Goal: Transaction & Acquisition: Purchase product/service

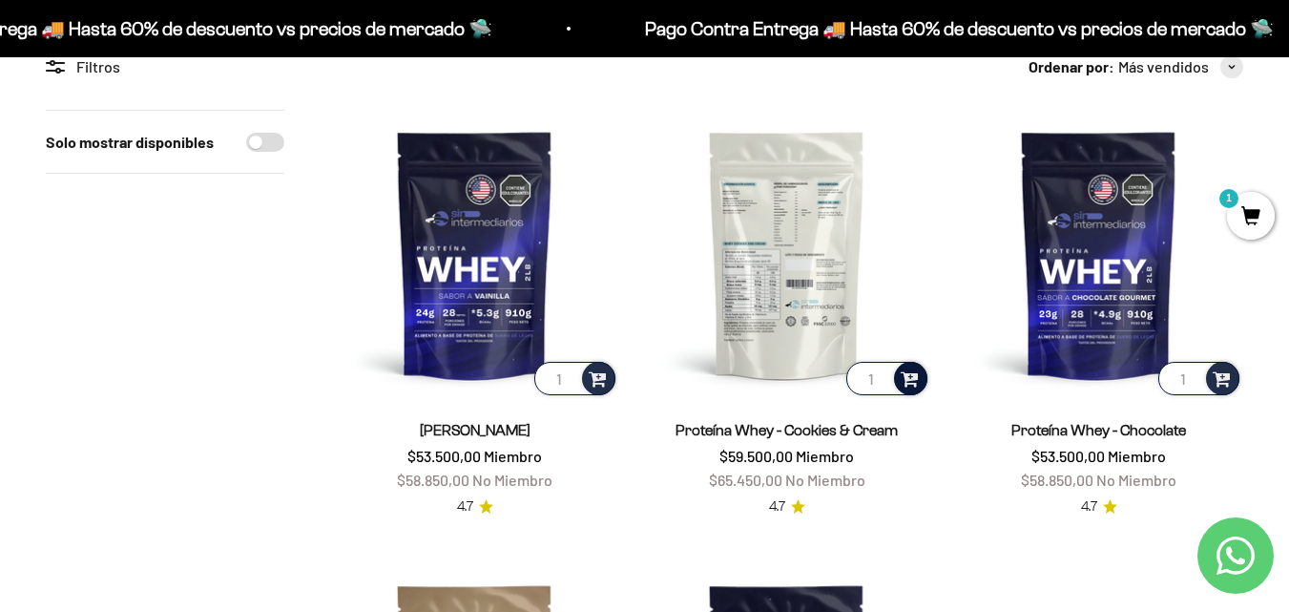
scroll to position [191, 0]
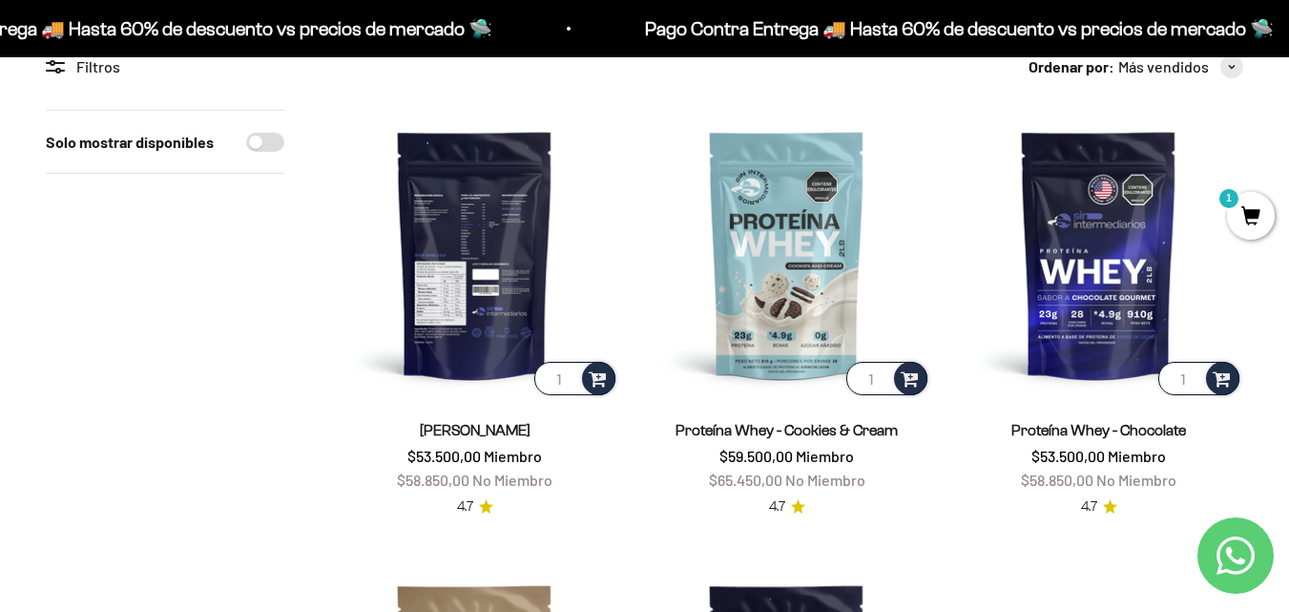
click at [478, 311] on img at bounding box center [474, 254] width 289 height 289
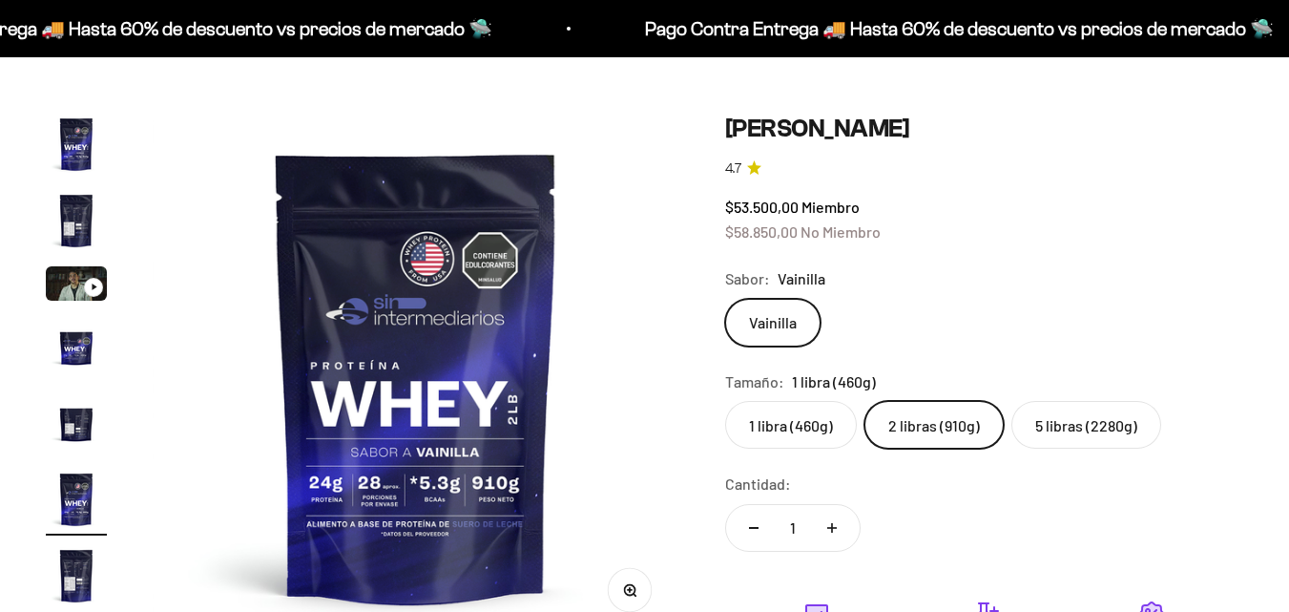
scroll to position [0, 2690]
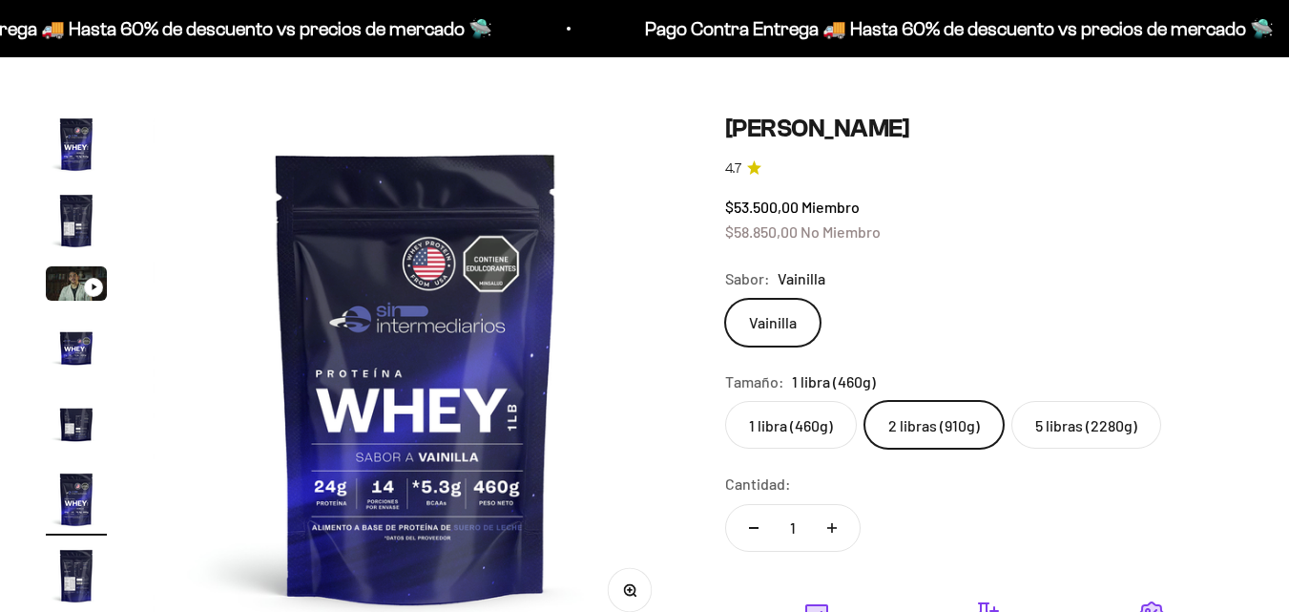
click at [781, 424] on label "1 libra (460g)" at bounding box center [791, 425] width 132 height 48
click at [725, 401] on input "1 libra (460g)" at bounding box center [724, 400] width 1 height 1
radio input "true"
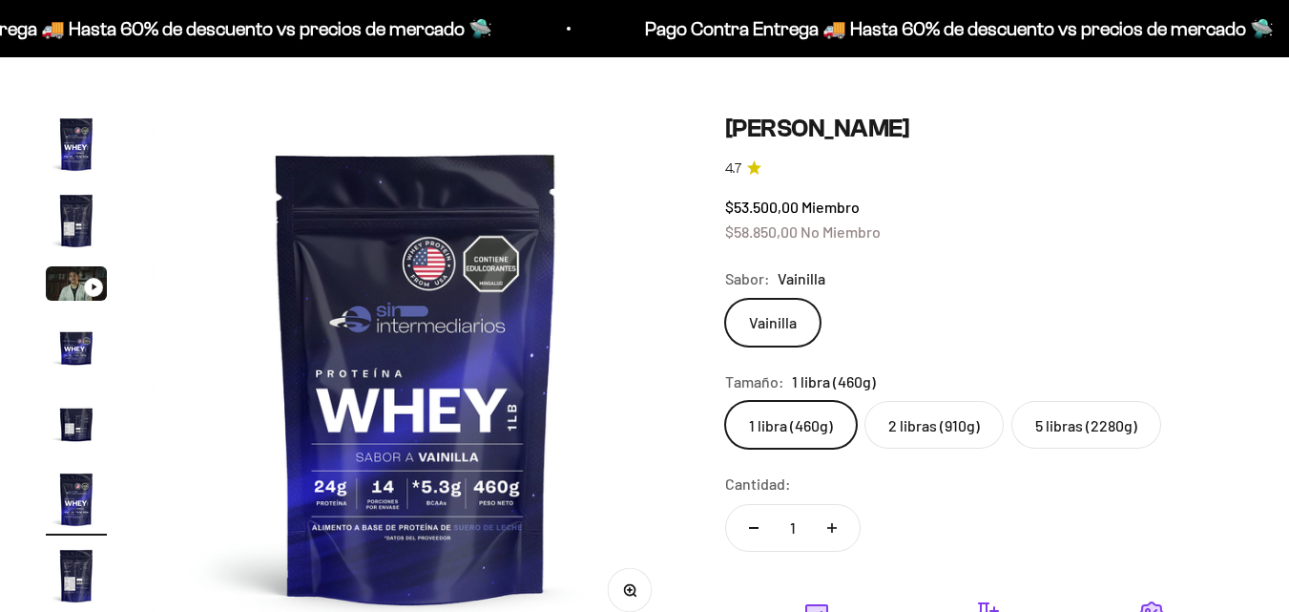
click at [956, 427] on label "2 libras (910g)" at bounding box center [934, 425] width 139 height 48
click at [725, 401] on input "2 libras (910g)" at bounding box center [724, 400] width 1 height 1
radio input "true"
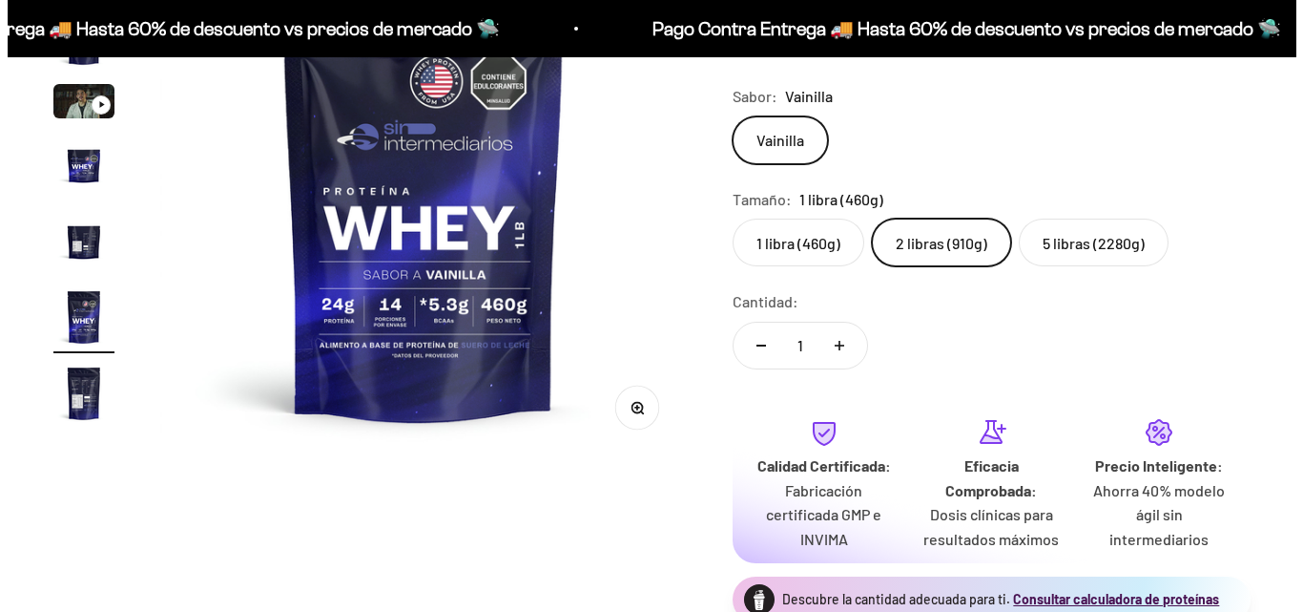
scroll to position [382, 0]
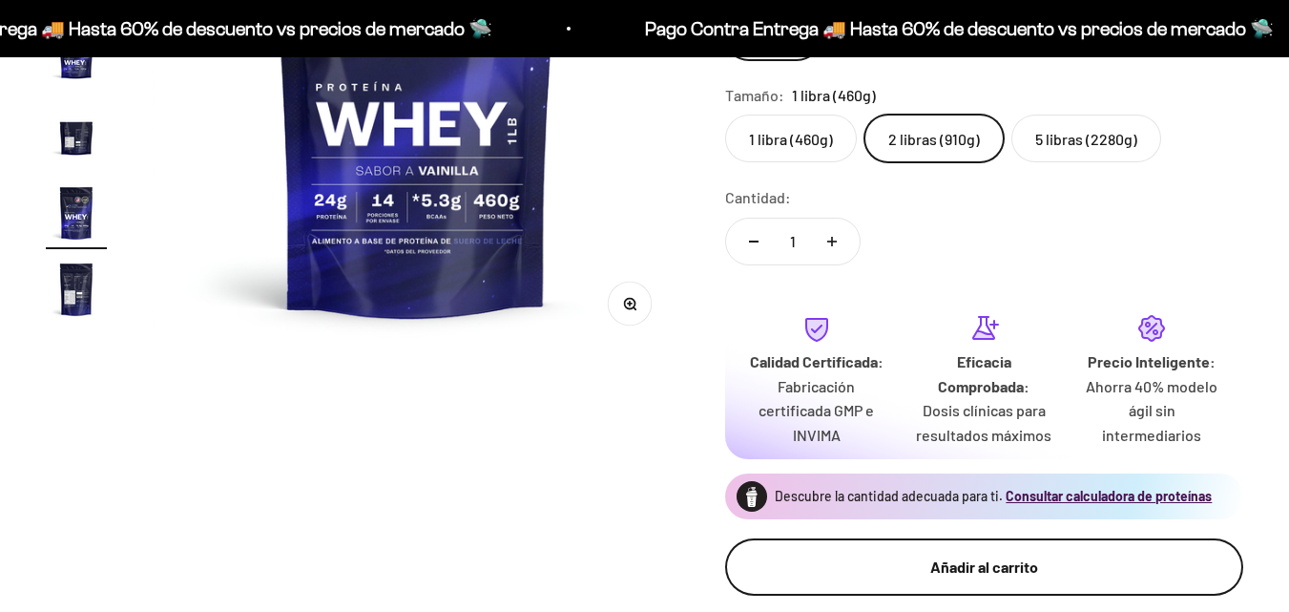
click at [975, 582] on button "Añadir al carrito" at bounding box center [984, 566] width 518 height 57
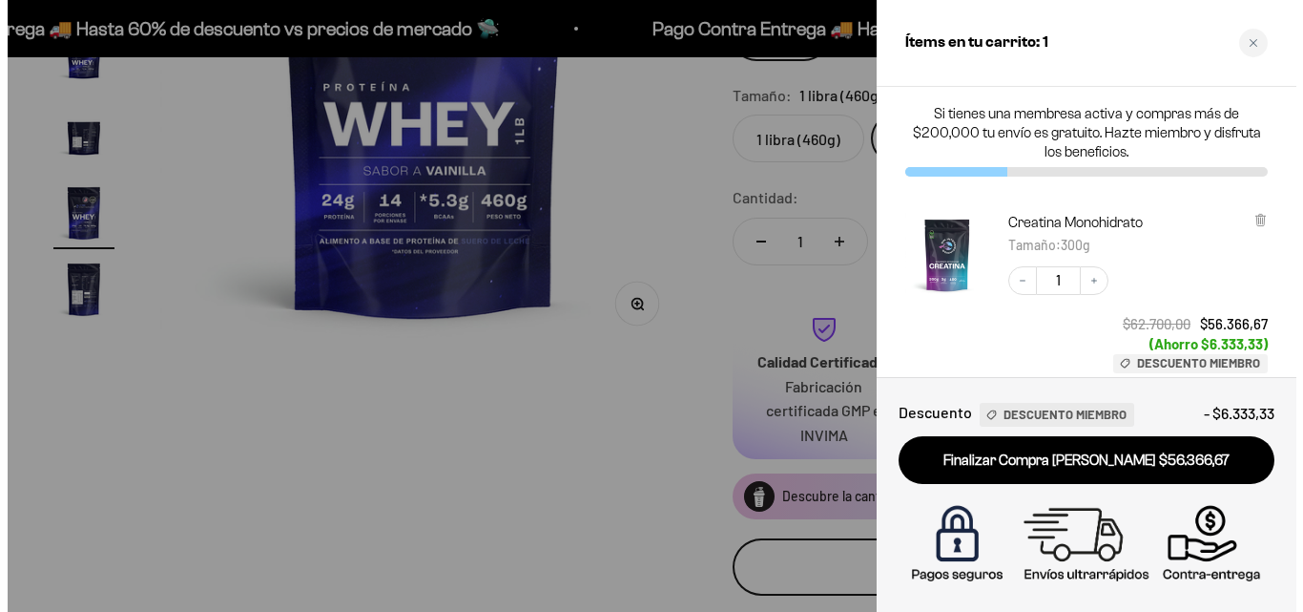
scroll to position [0, 2729]
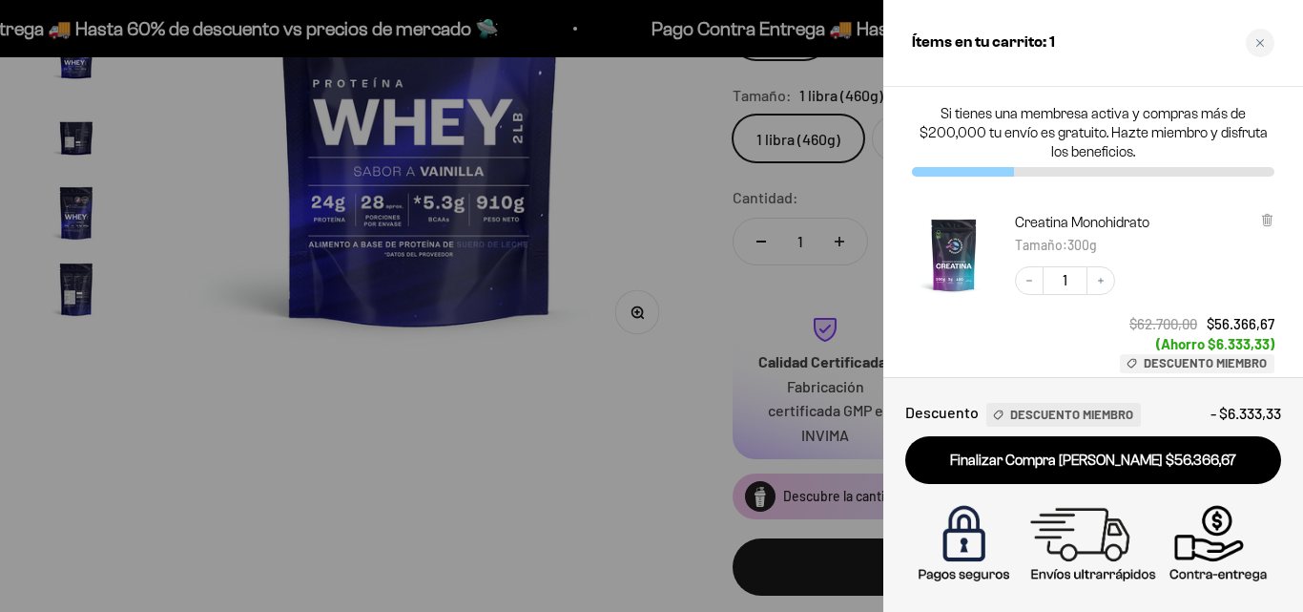
click at [1272, 45] on div "Close cart" at bounding box center [1260, 43] width 29 height 29
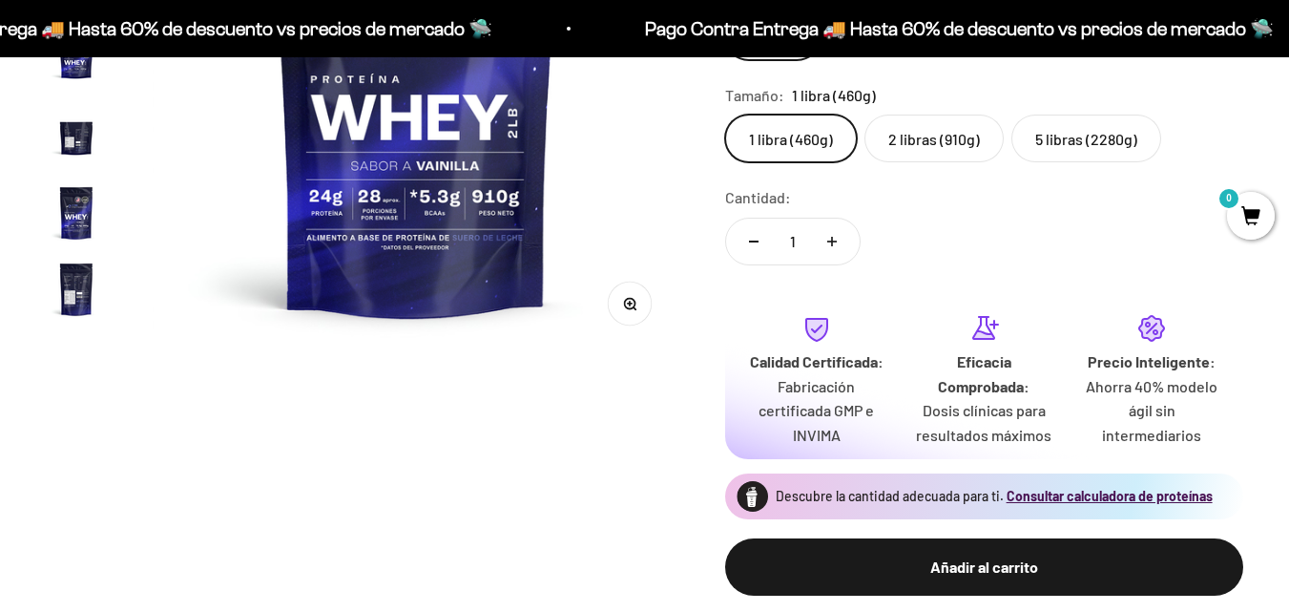
scroll to position [191, 0]
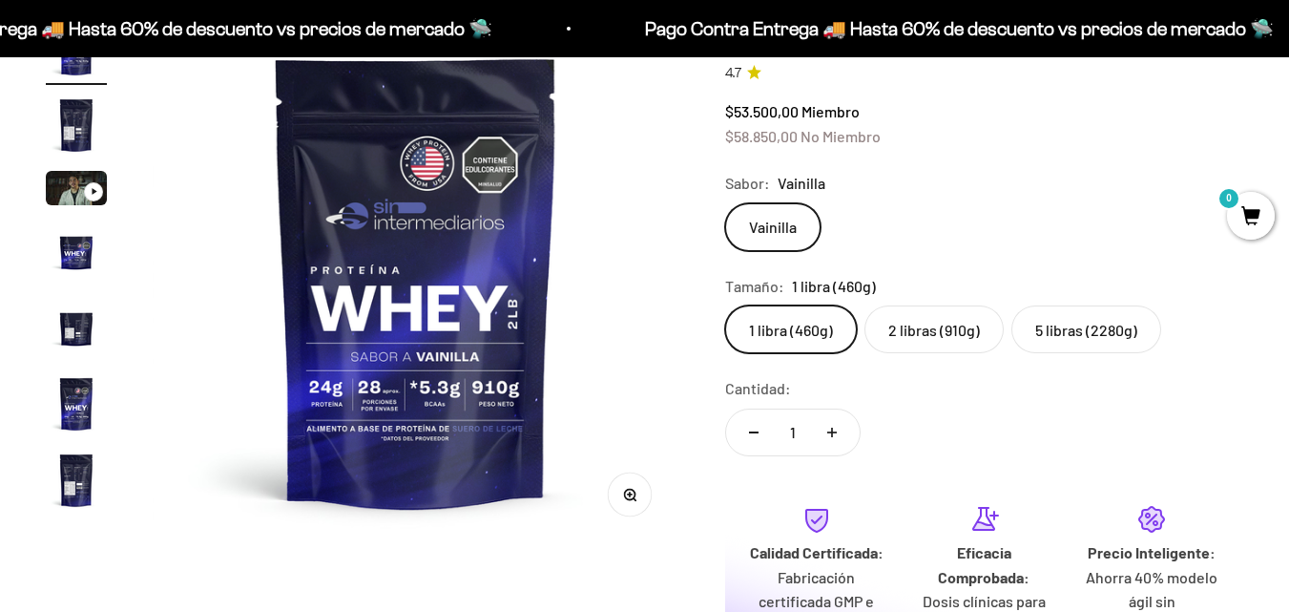
click at [931, 329] on label "2 libras (910g)" at bounding box center [934, 329] width 139 height 48
click at [725, 305] on input "2 libras (910g)" at bounding box center [724, 304] width 1 height 1
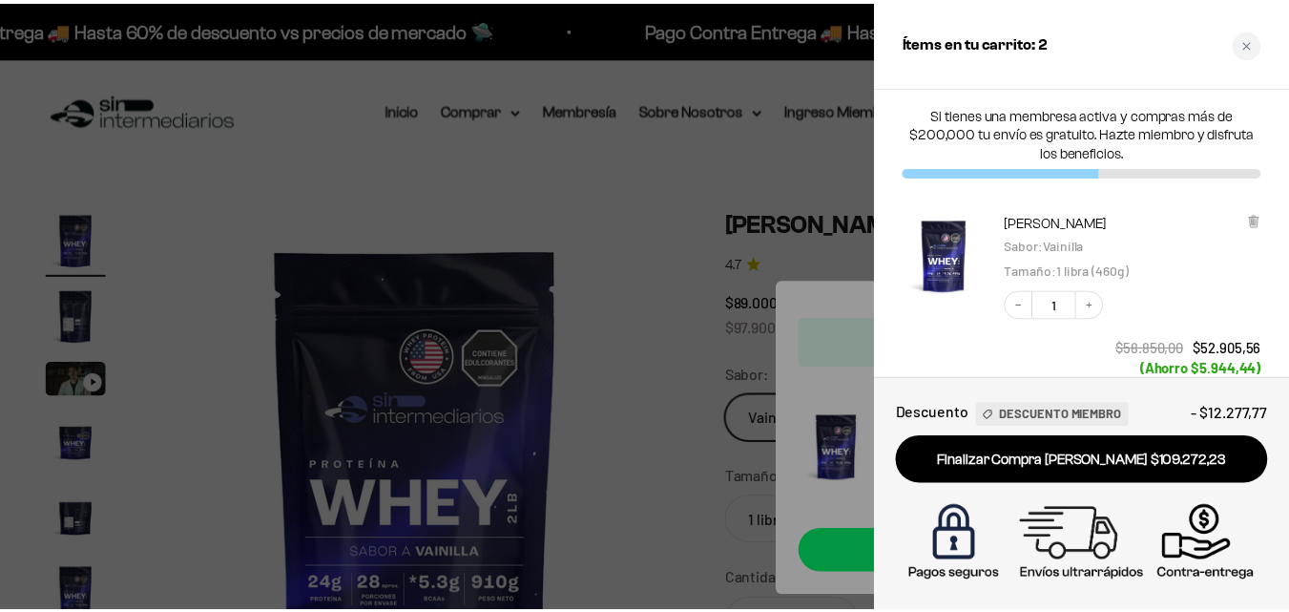
scroll to position [95, 0]
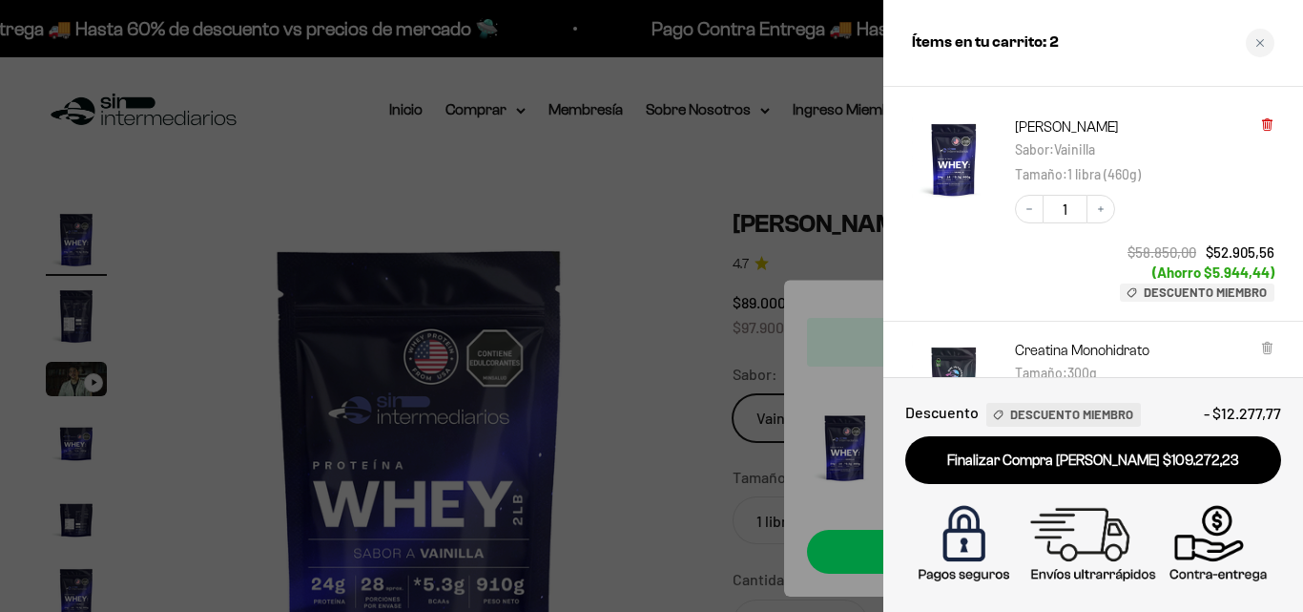
click at [1273, 123] on icon at bounding box center [1268, 124] width 14 height 14
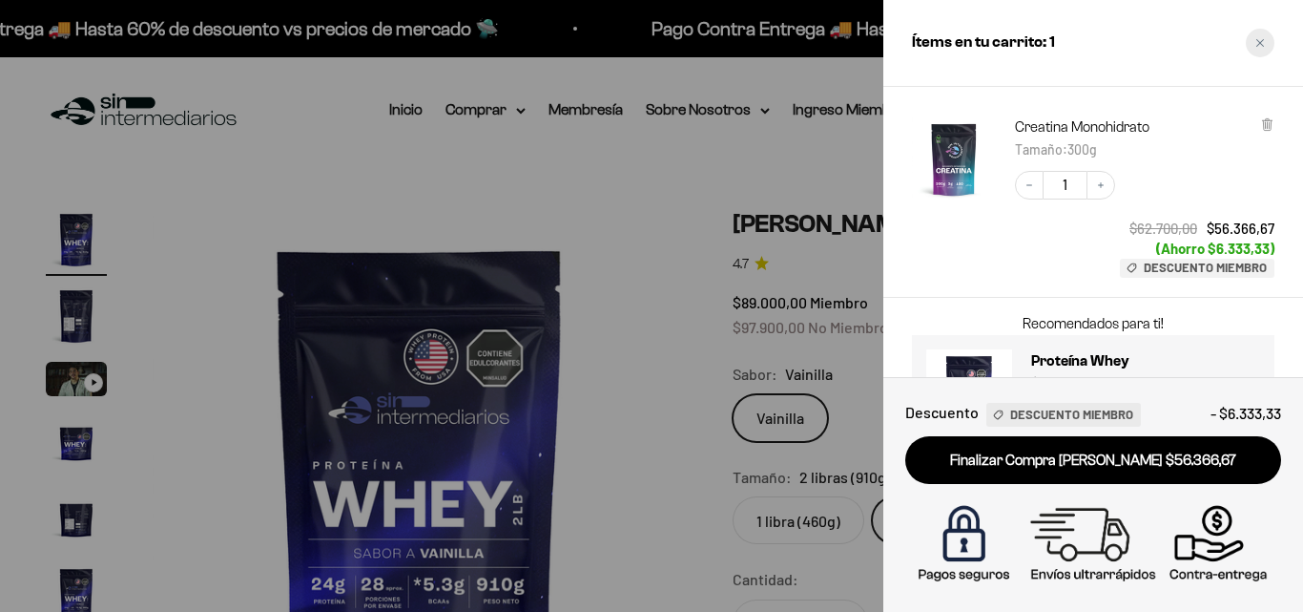
click at [1262, 31] on div "Close cart" at bounding box center [1260, 43] width 29 height 29
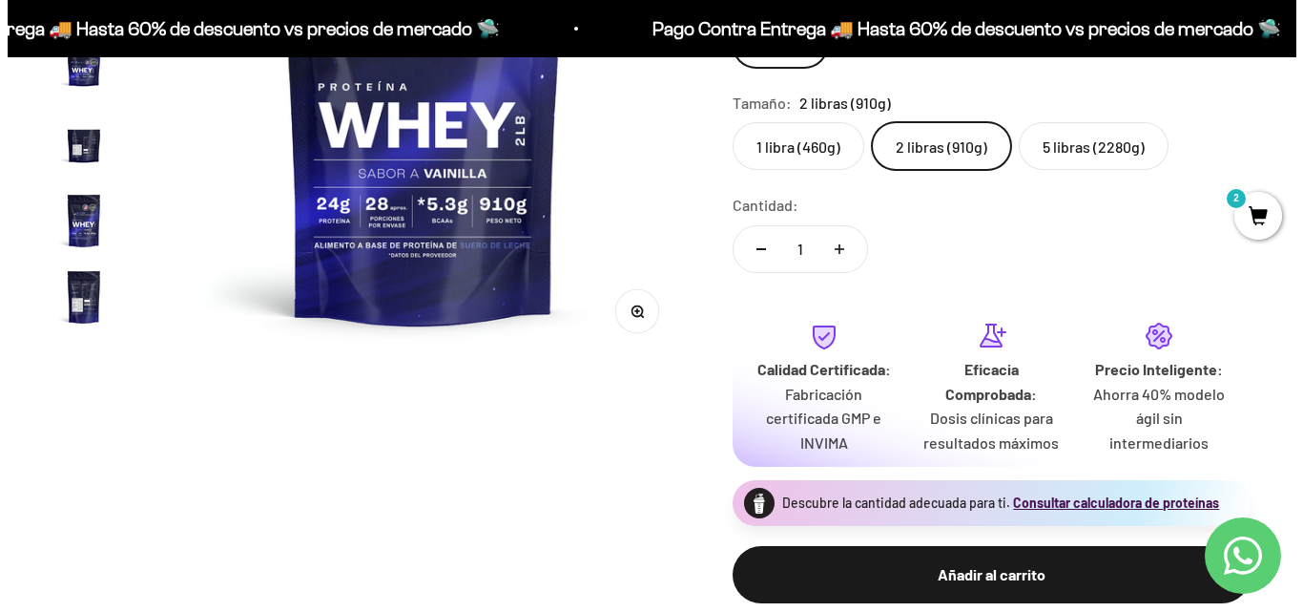
scroll to position [382, 0]
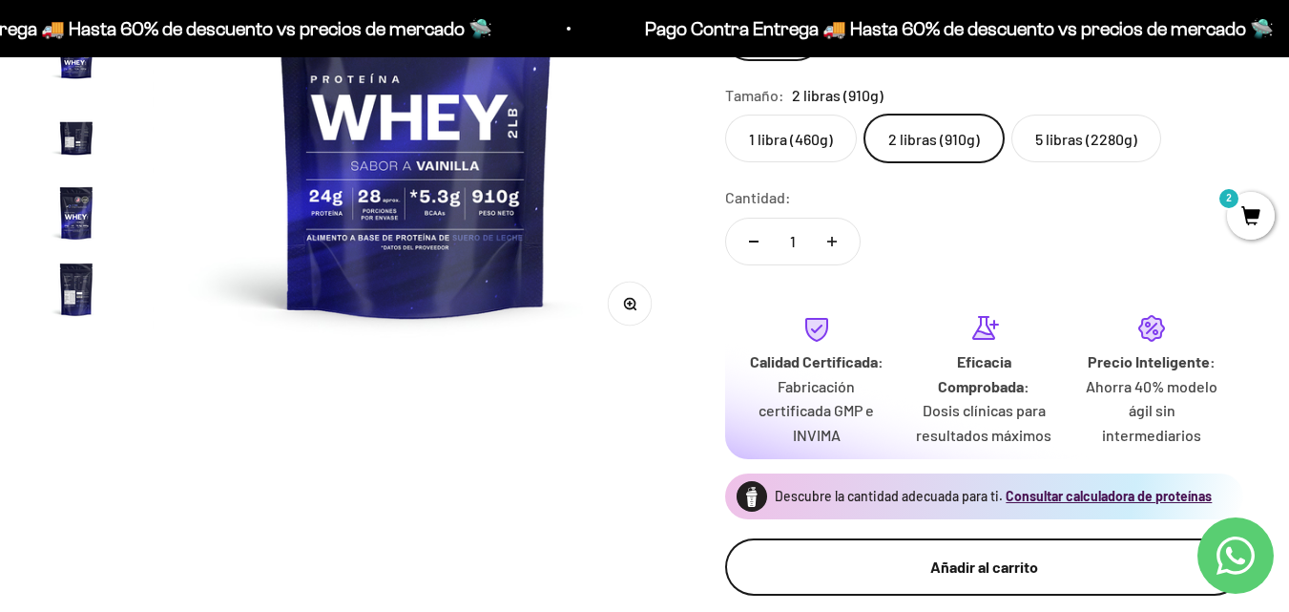
click at [964, 539] on button "Añadir al carrito" at bounding box center [984, 566] width 518 height 57
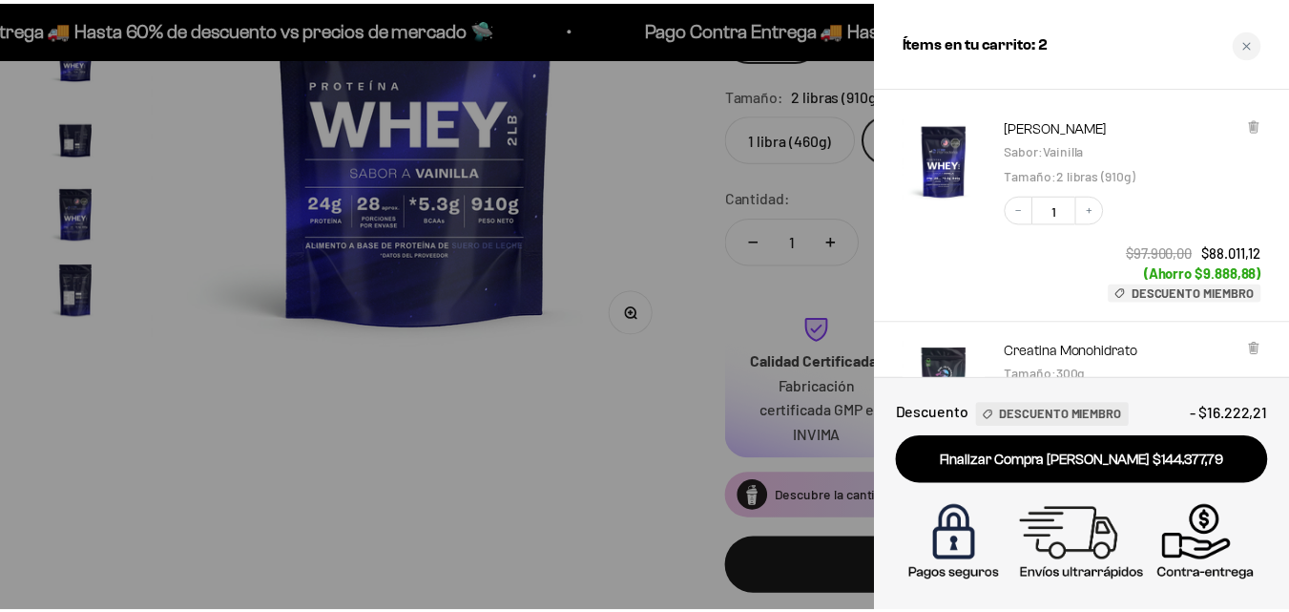
scroll to position [406, 0]
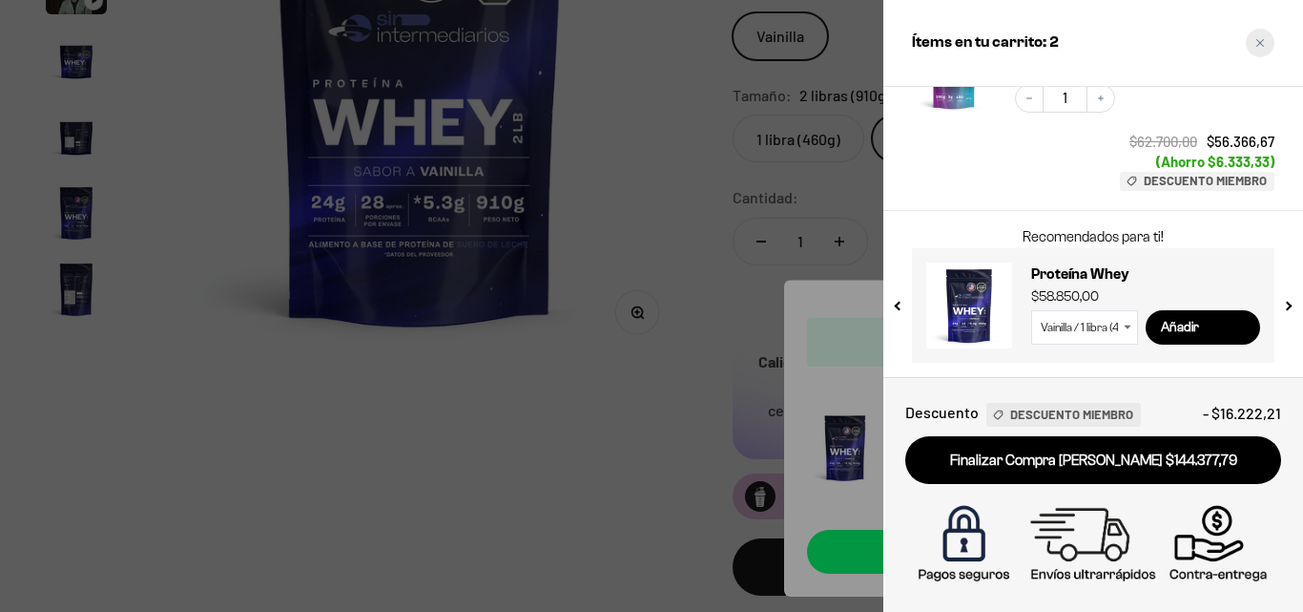
click at [1262, 38] on icon "Close cart" at bounding box center [1261, 43] width 10 height 10
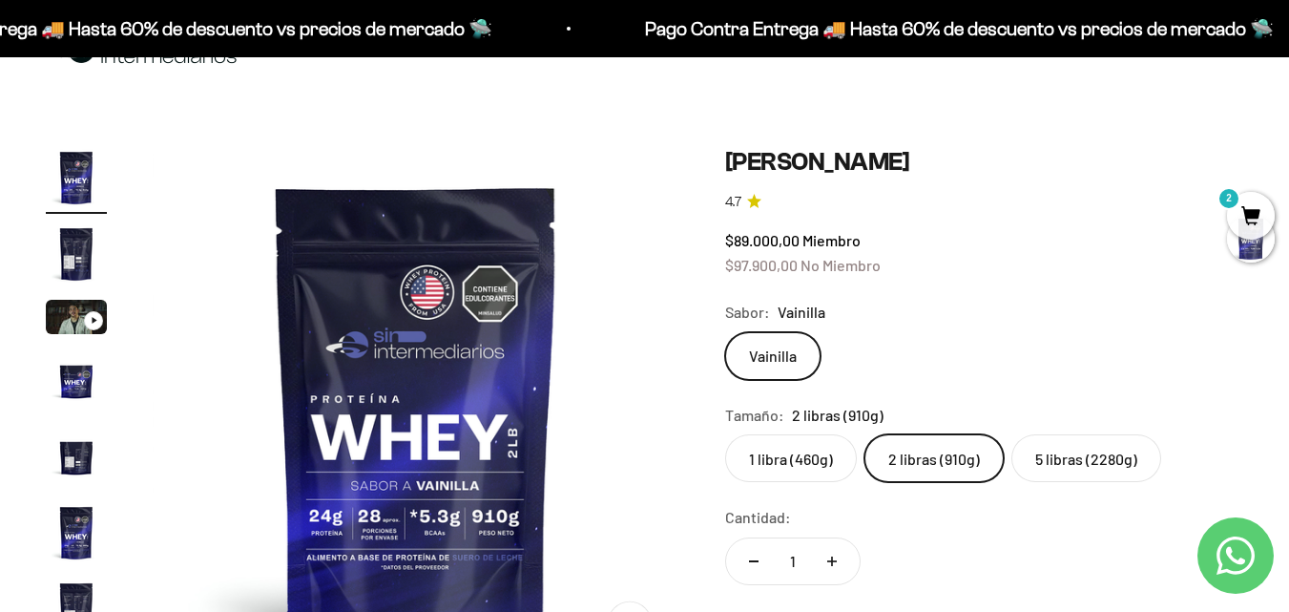
scroll to position [95, 0]
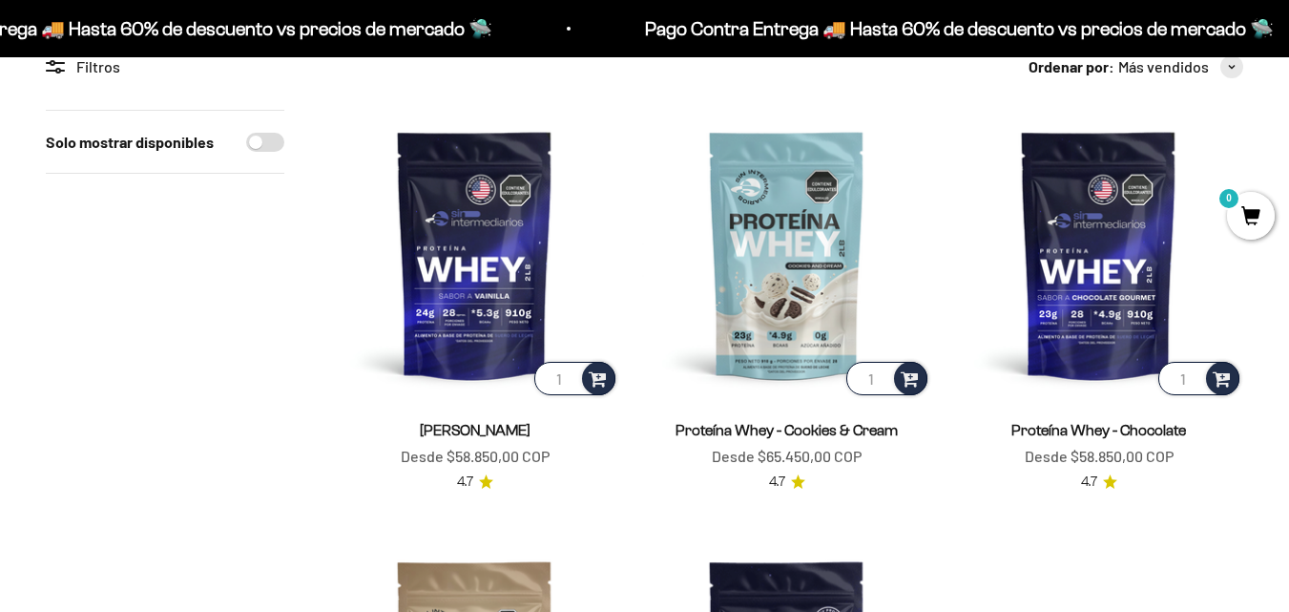
scroll to position [191, 0]
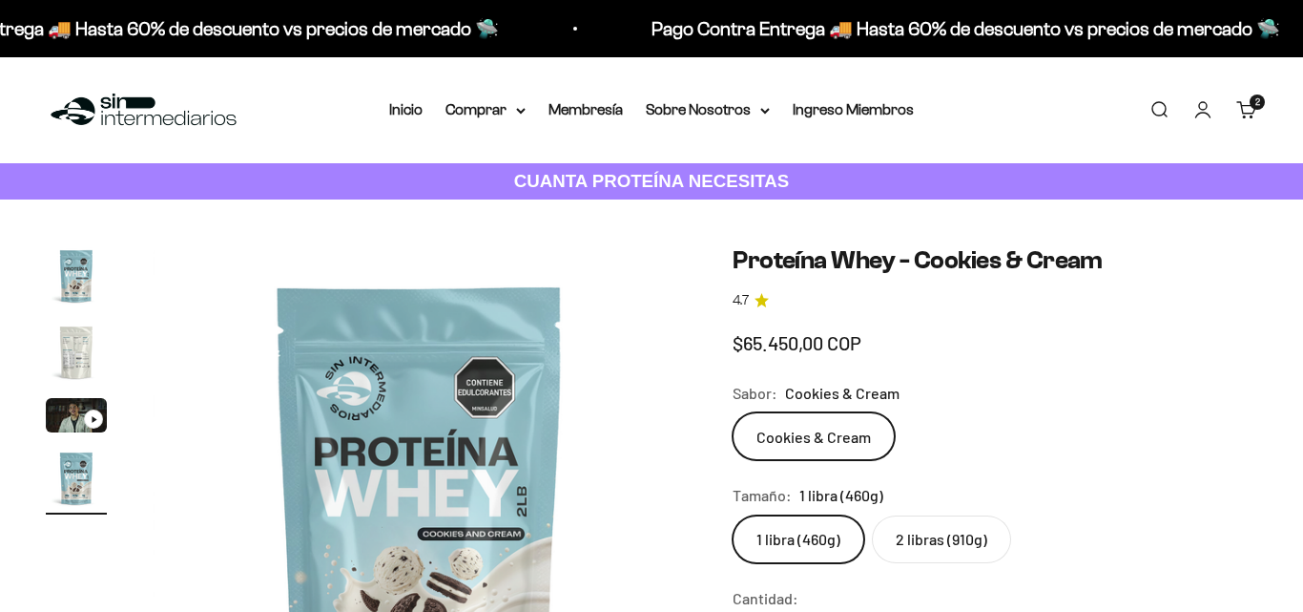
click at [917, 515] on label "2 libras (910g)" at bounding box center [941, 539] width 139 height 48
click at [733, 514] on input "2 libras (910g)" at bounding box center [732, 514] width 1 height 1
radio input "true"
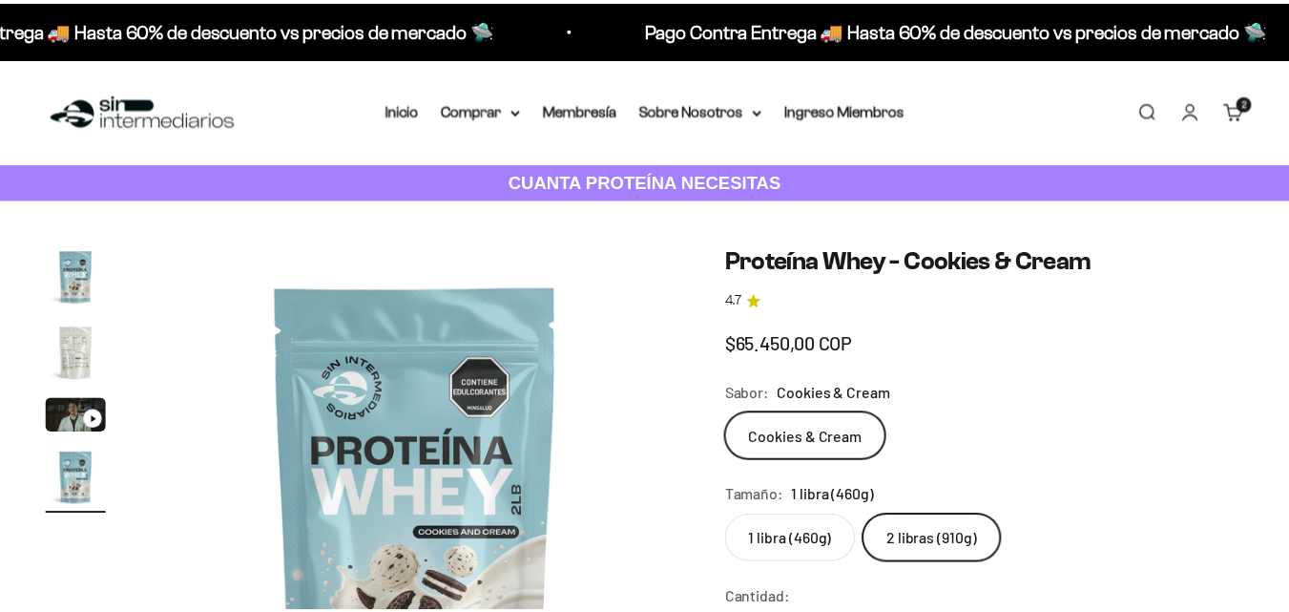
scroll to position [154, 0]
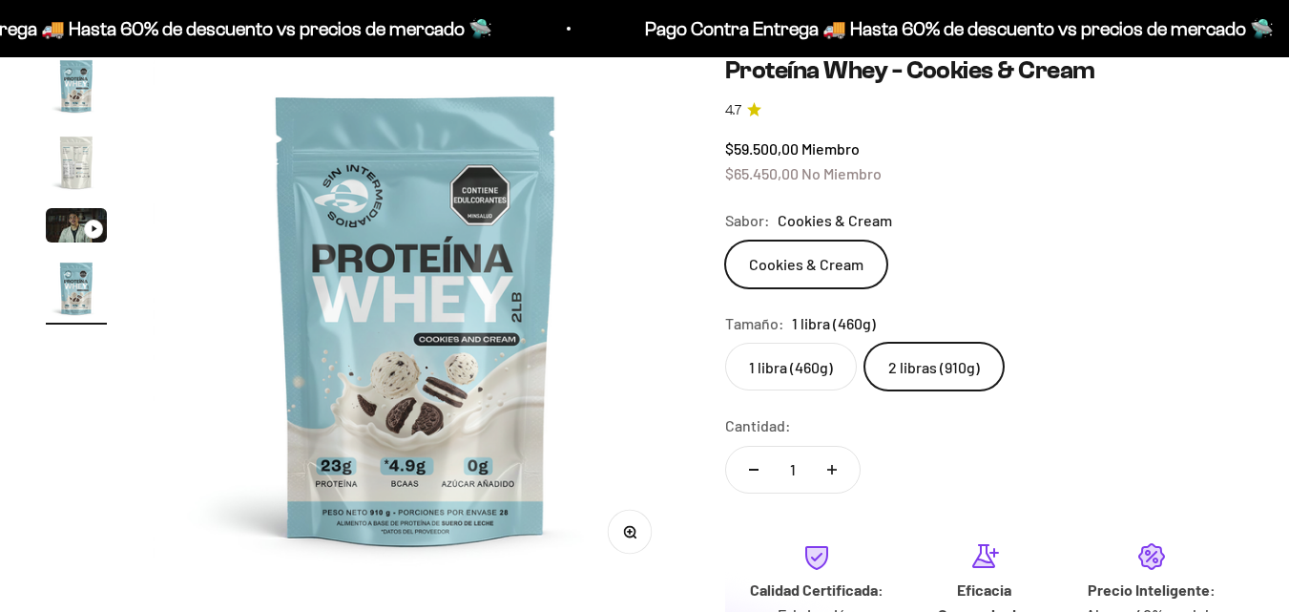
click at [812, 366] on label "1 libra (460g)" at bounding box center [791, 367] width 132 height 48
click at [725, 343] on input "1 libra (460g)" at bounding box center [724, 342] width 1 height 1
radio input "true"
click at [965, 368] on label "2 libras (910g)" at bounding box center [934, 367] width 139 height 48
click at [725, 343] on input "2 libras (910g)" at bounding box center [724, 342] width 1 height 1
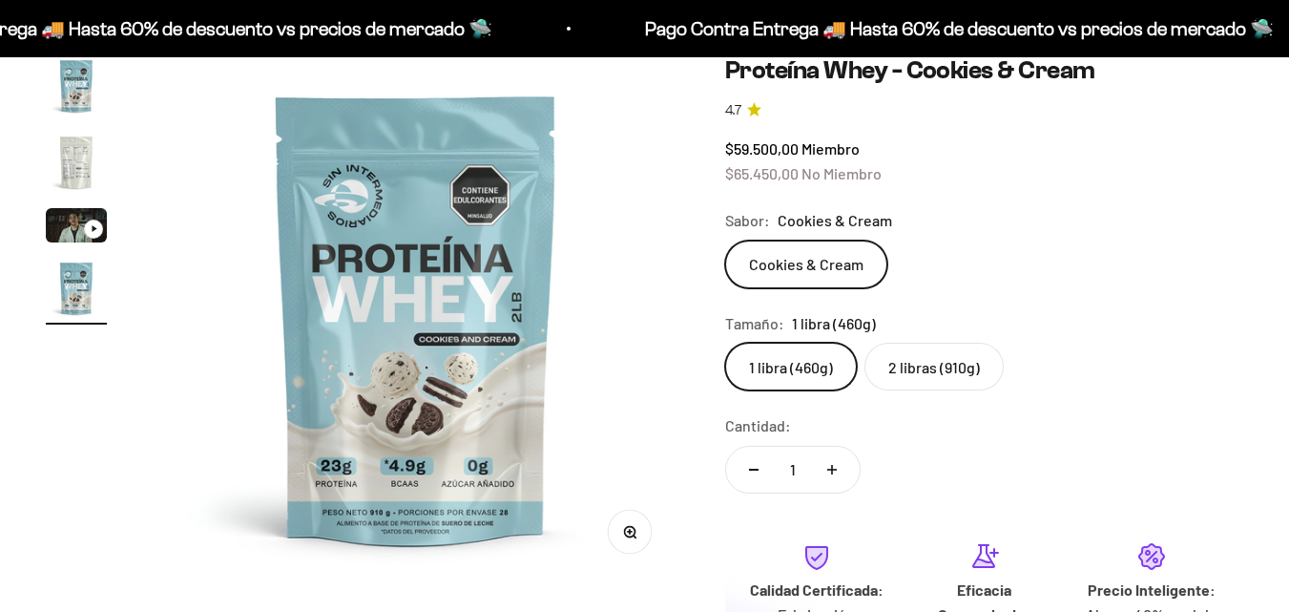
radio input "true"
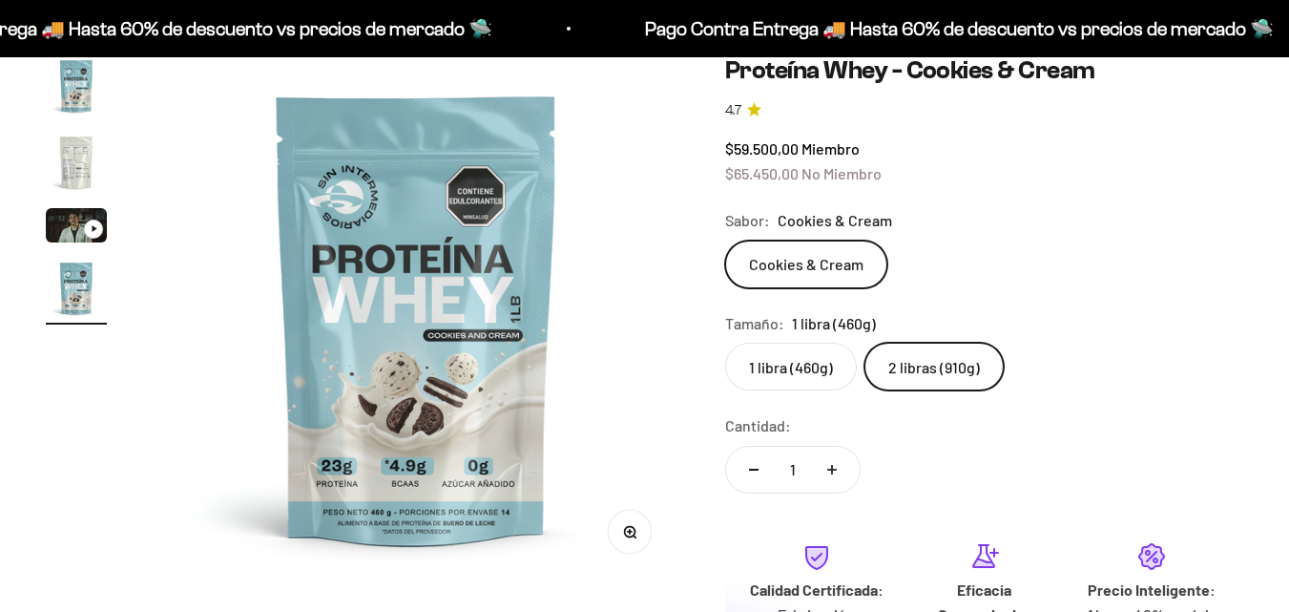
click at [802, 372] on label "1 libra (460g)" at bounding box center [791, 367] width 132 height 48
click at [725, 343] on input "1 libra (460g)" at bounding box center [724, 342] width 1 height 1
radio input "true"
click at [914, 358] on label "2 libras (910g)" at bounding box center [934, 367] width 139 height 48
click at [725, 343] on input "2 libras (910g)" at bounding box center [724, 342] width 1 height 1
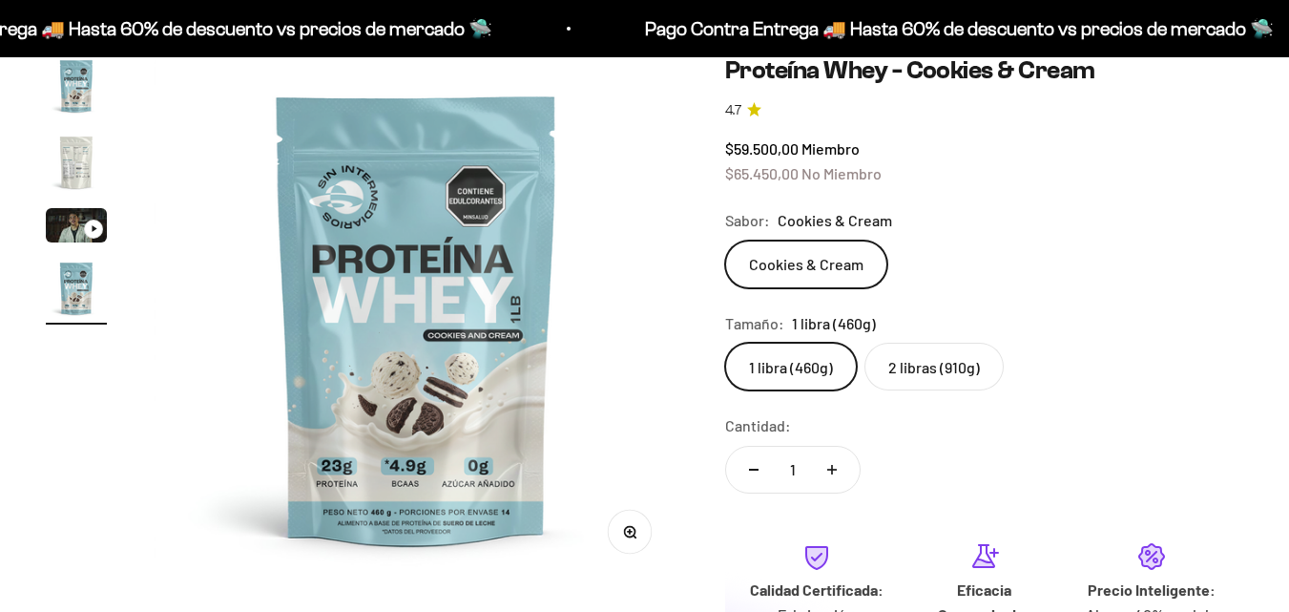
radio input "true"
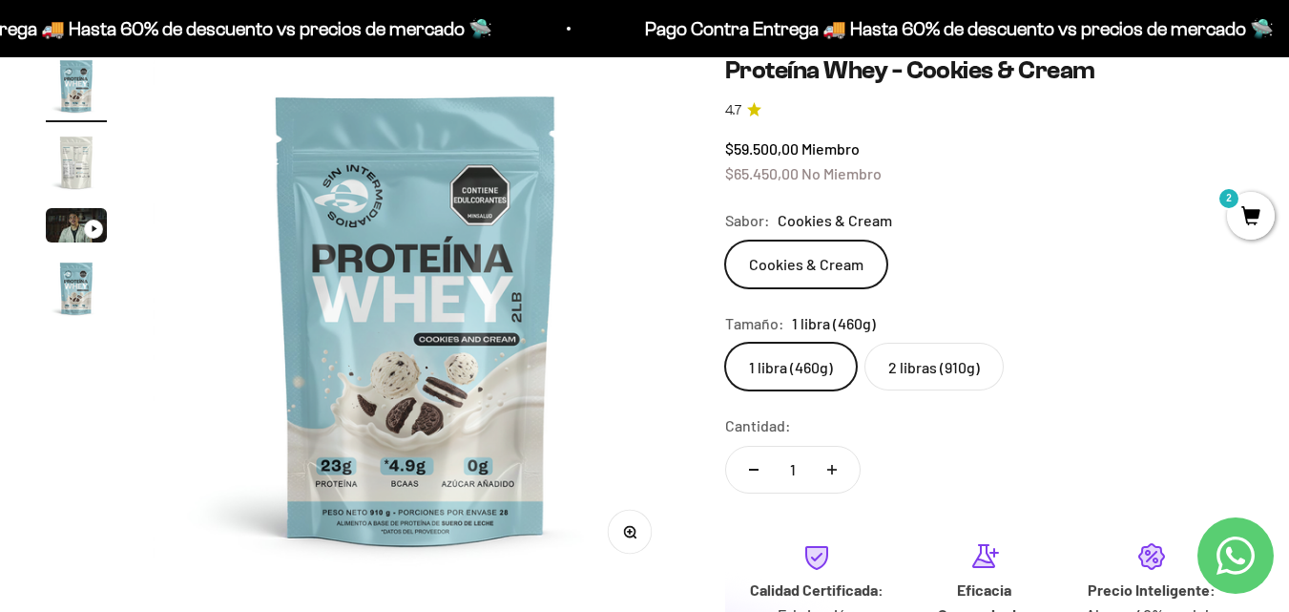
click at [987, 371] on label "2 libras (910g)" at bounding box center [934, 367] width 139 height 48
click at [725, 343] on input "2 libras (910g)" at bounding box center [724, 342] width 1 height 1
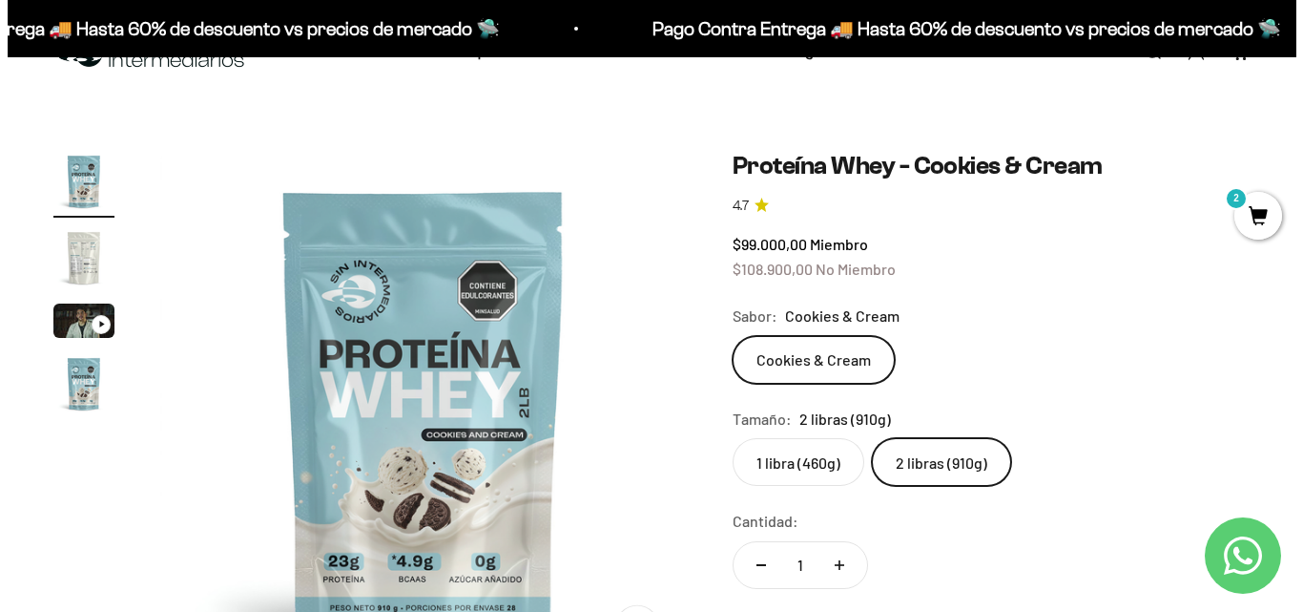
scroll to position [154, 0]
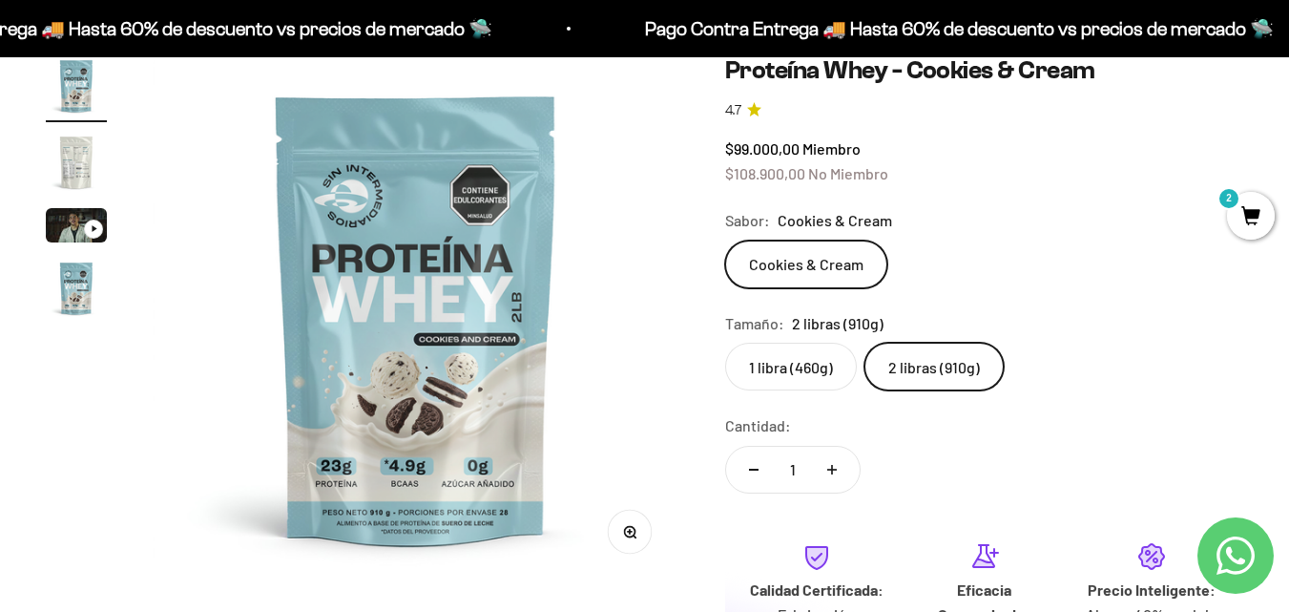
click at [1246, 214] on span "2" at bounding box center [1251, 216] width 48 height 48
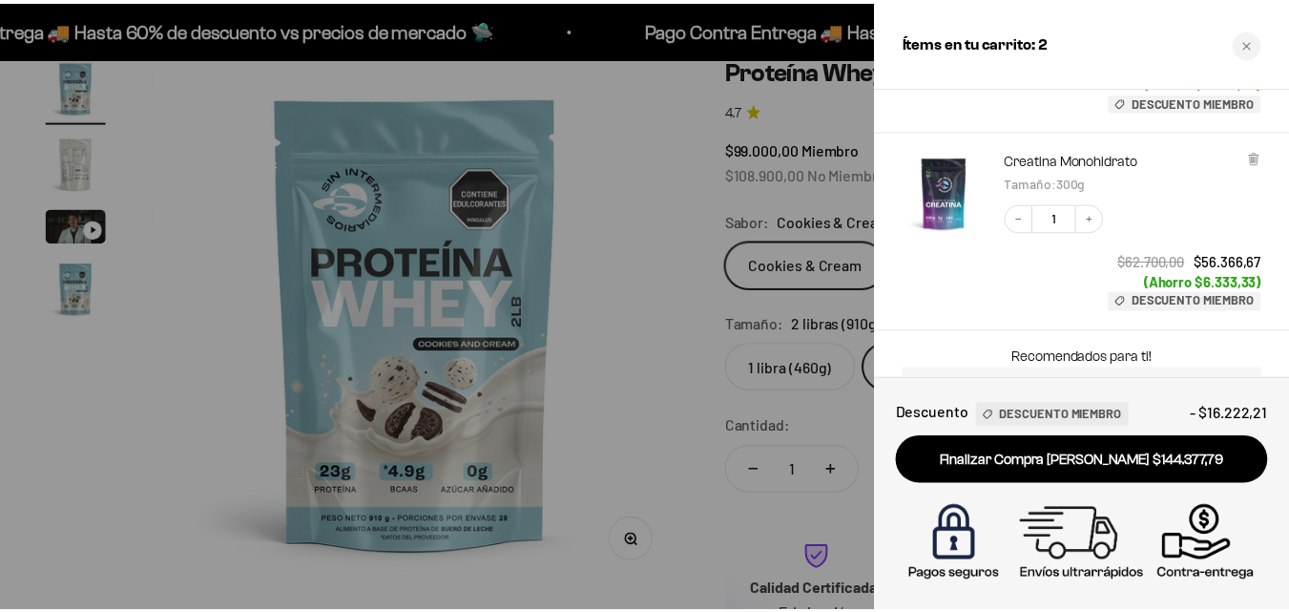
scroll to position [0, 0]
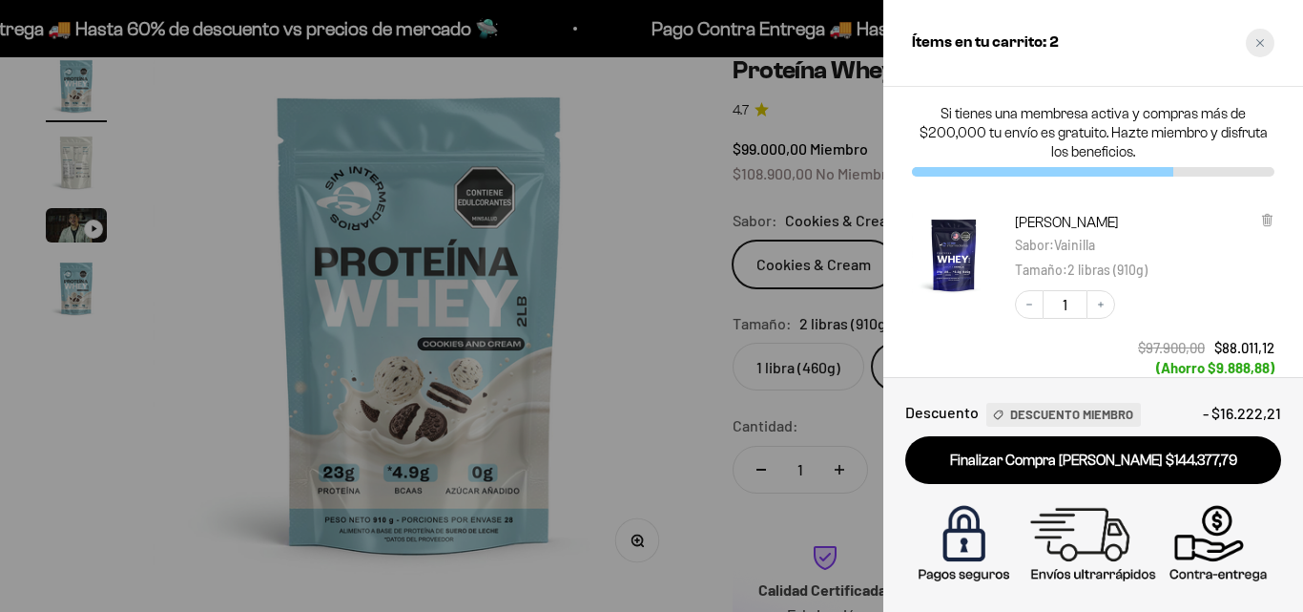
click at [1260, 45] on icon "Close cart" at bounding box center [1261, 43] width 10 height 10
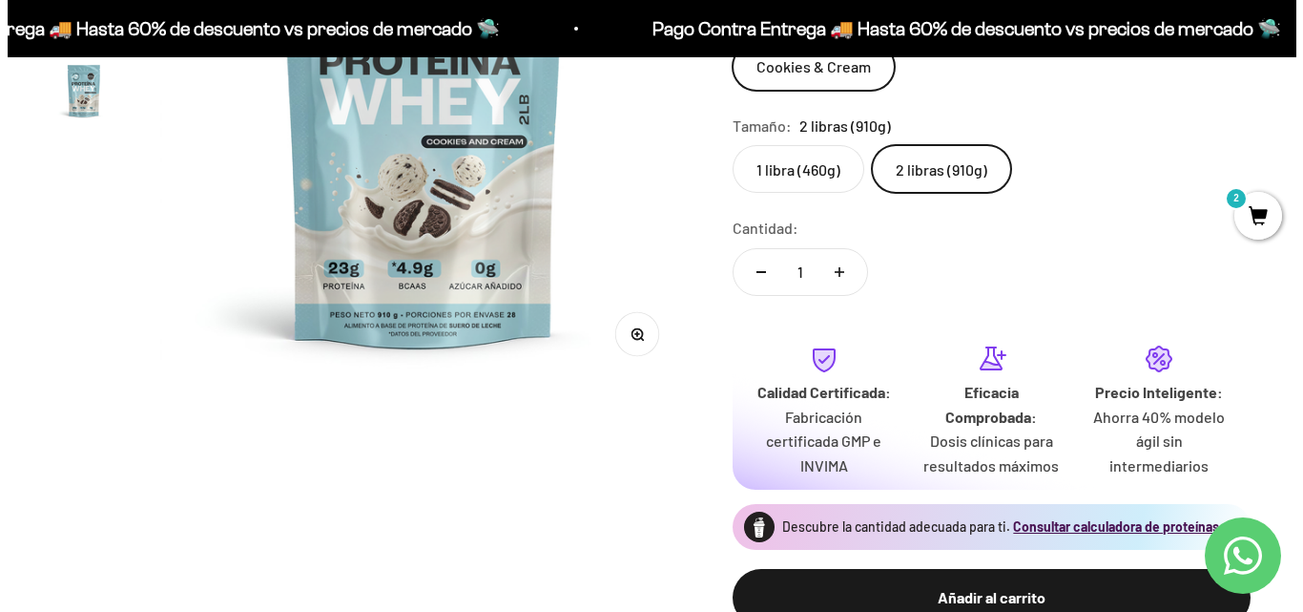
scroll to position [440, 0]
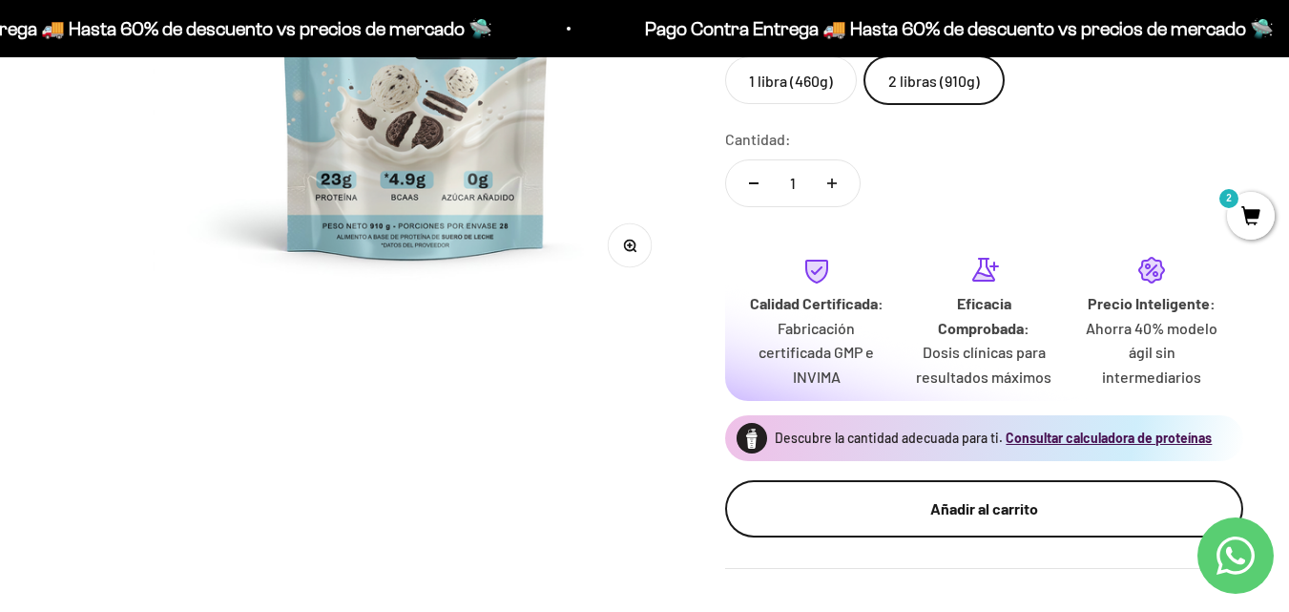
click at [938, 505] on div "Añadir al carrito" at bounding box center [984, 508] width 442 height 25
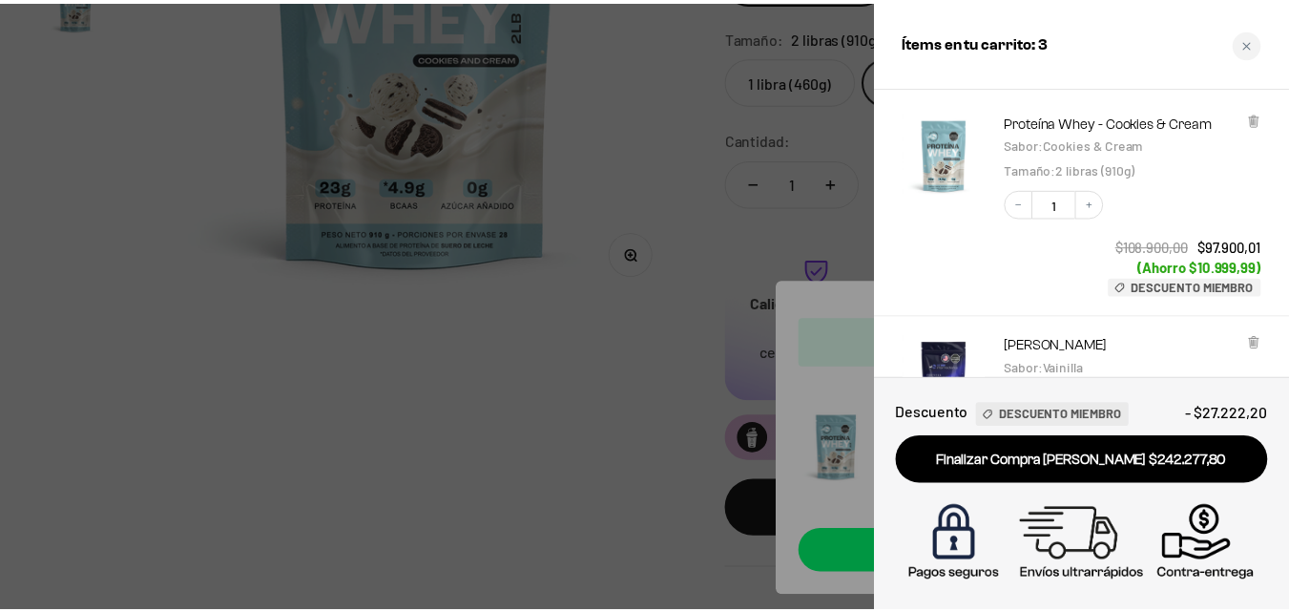
scroll to position [95, 0]
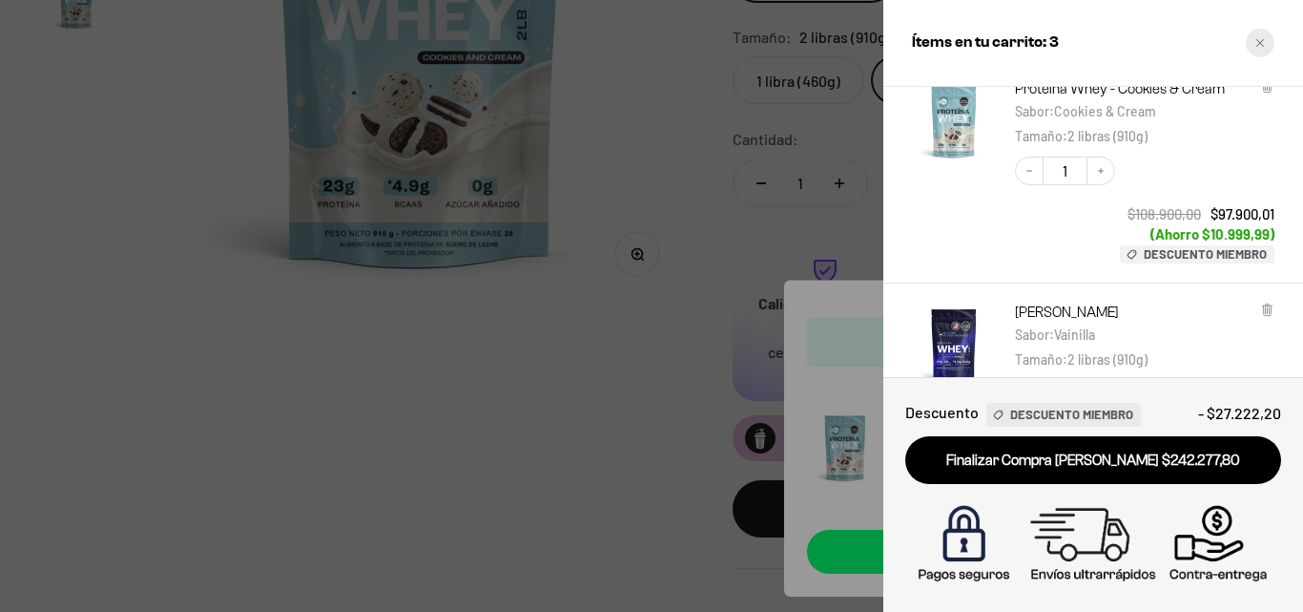
click at [1261, 46] on icon "Close cart" at bounding box center [1261, 43] width 10 height 10
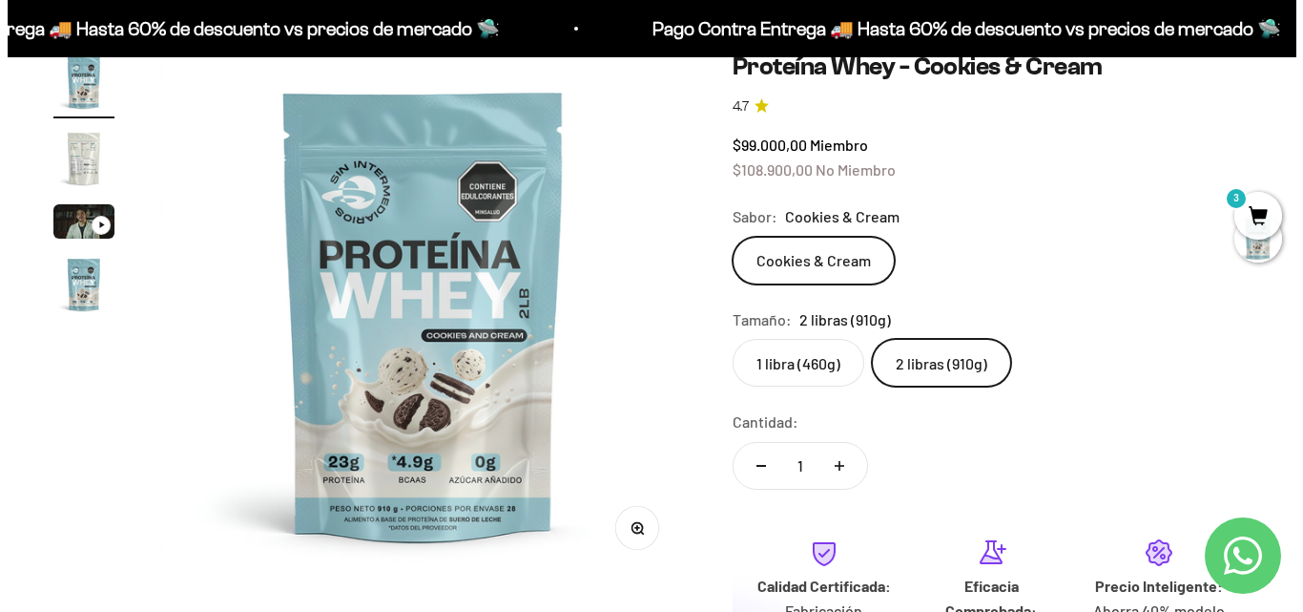
scroll to position [154, 0]
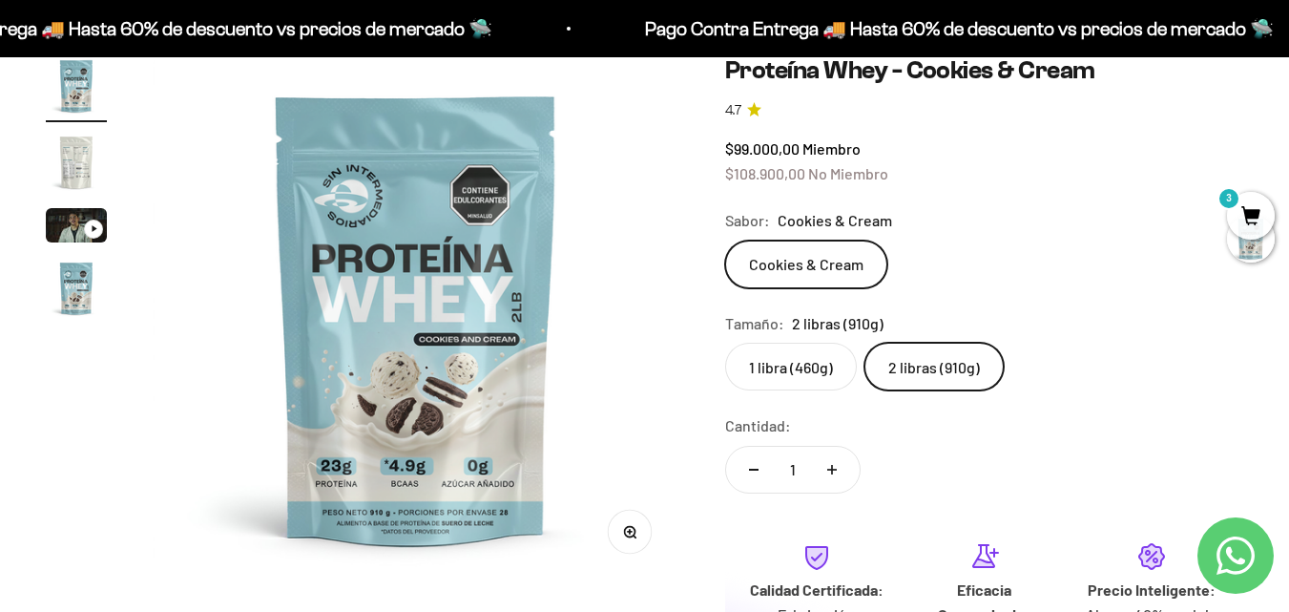
click at [1244, 198] on span "3" at bounding box center [1251, 216] width 48 height 48
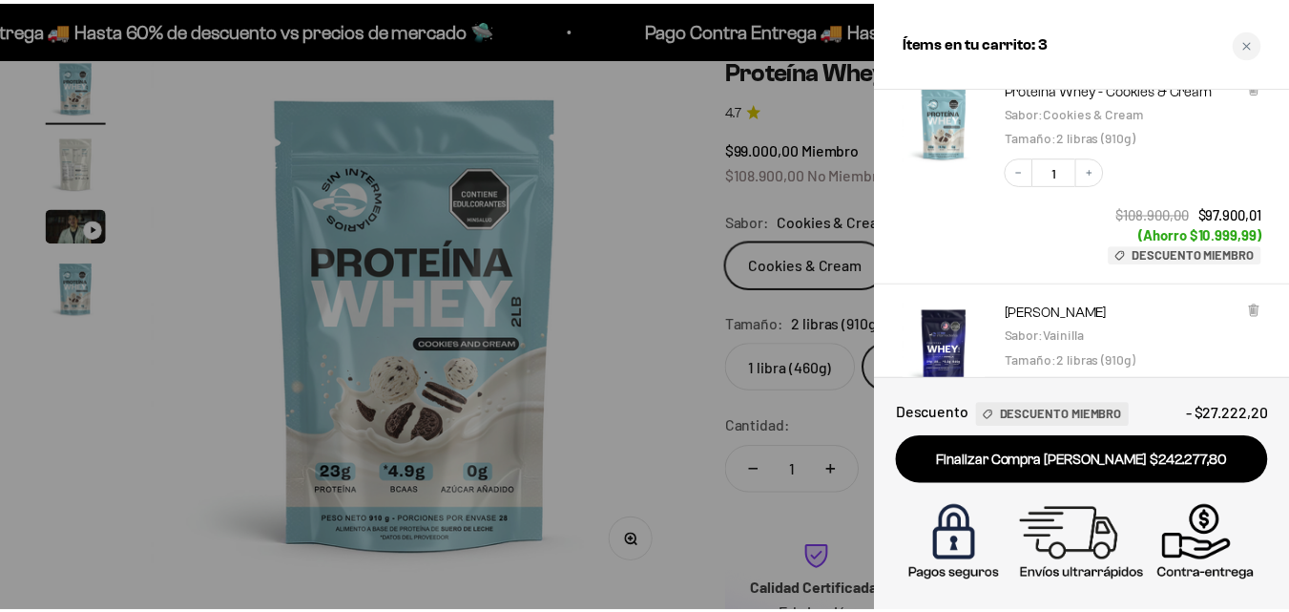
scroll to position [0, 0]
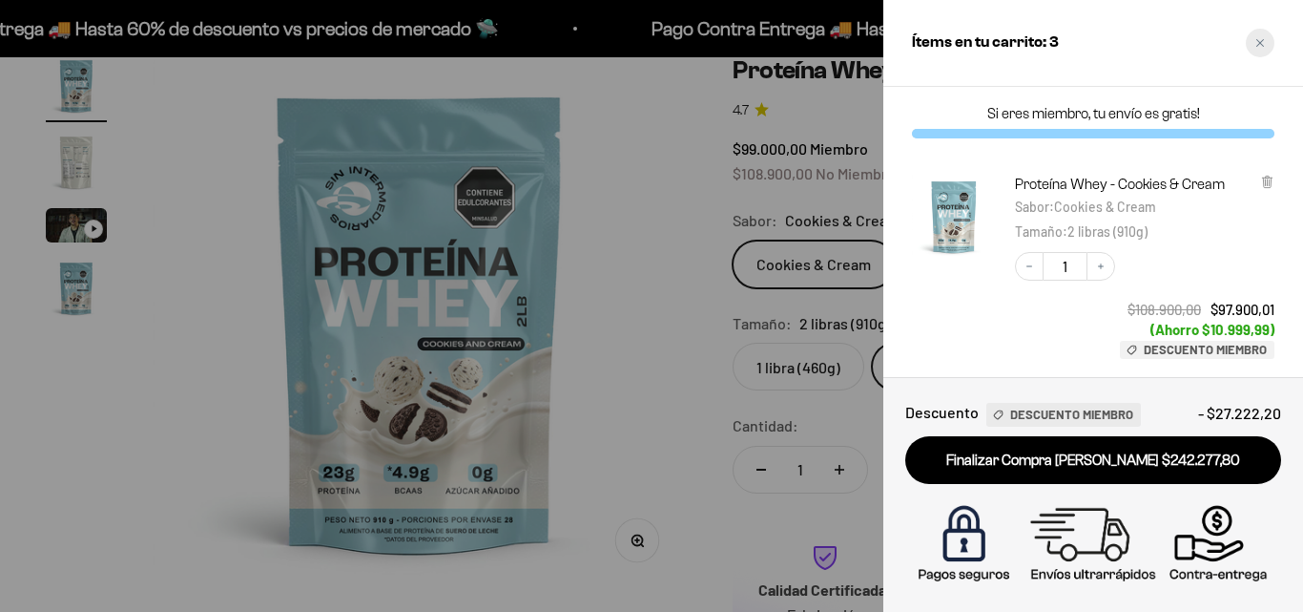
click at [1261, 47] on icon "Close cart" at bounding box center [1261, 43] width 10 height 10
